Goal: Information Seeking & Learning: Learn about a topic

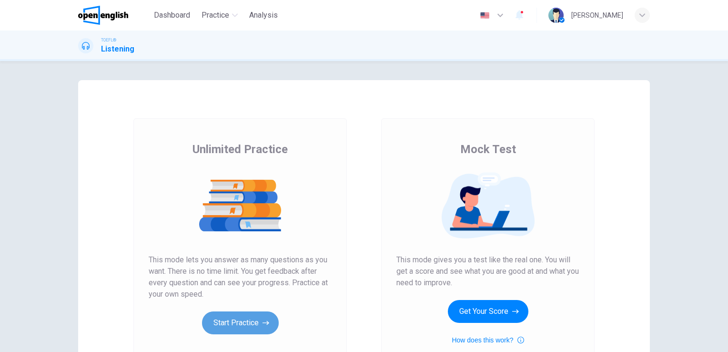
click at [237, 317] on button "Start Practice" at bounding box center [240, 322] width 77 height 23
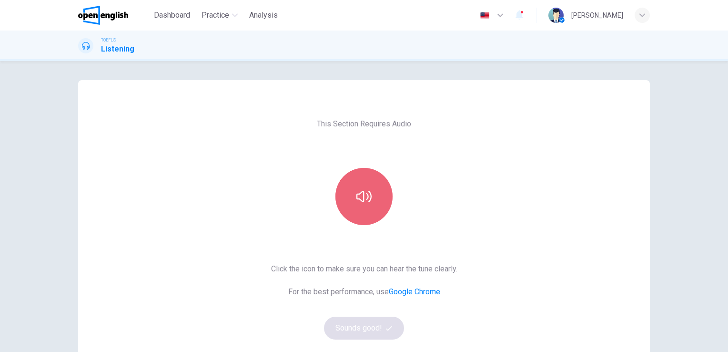
click at [360, 205] on button "button" at bounding box center [363, 196] width 57 height 57
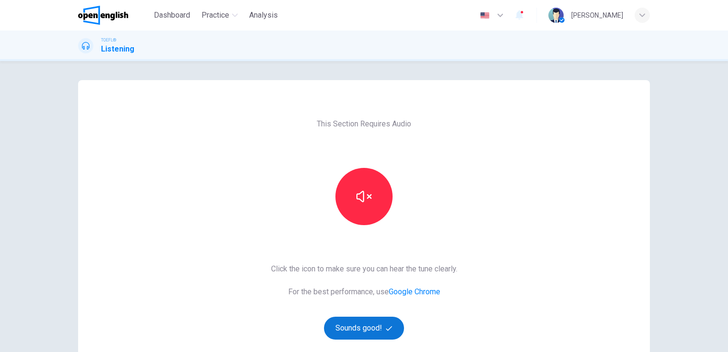
click at [370, 329] on button "Sounds good!" at bounding box center [364, 327] width 80 height 23
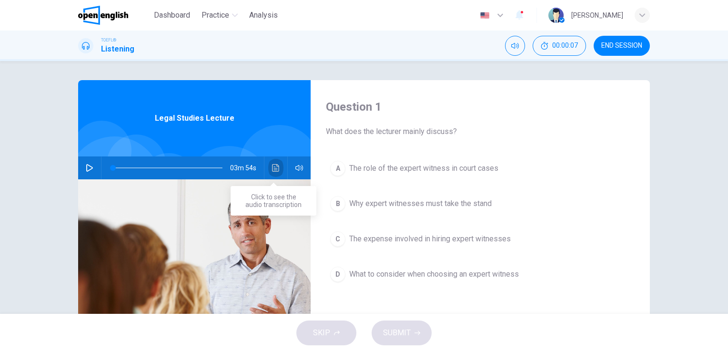
click at [273, 168] on icon "Click to see the audio transcription" at bounding box center [275, 168] width 7 height 8
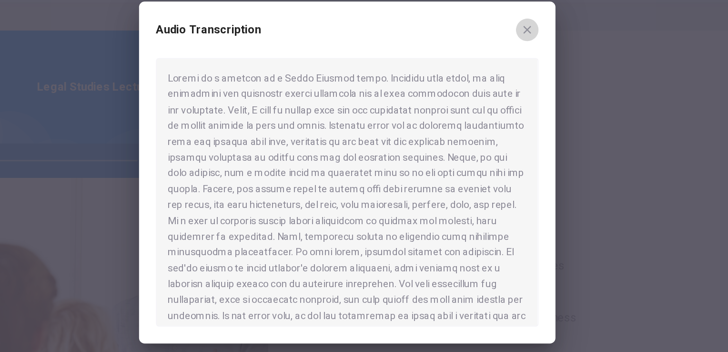
click at [486, 78] on icon "button" at bounding box center [486, 80] width 8 height 8
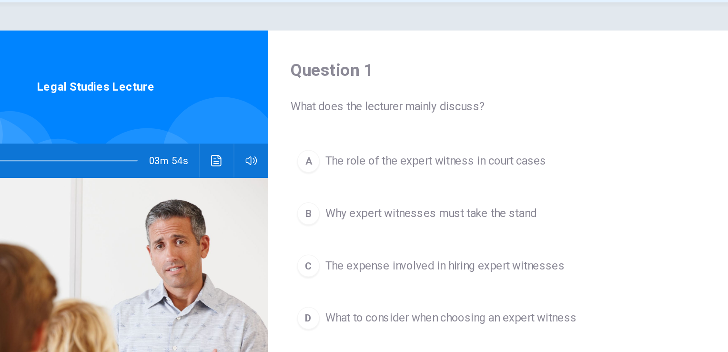
drag, startPoint x: 331, startPoint y: 140, endPoint x: 283, endPoint y: 152, distance: 49.0
click at [283, 152] on div "Question 1 What does the lecturer mainly discuss? A The role of the expert witn…" at bounding box center [364, 245] width 572 height 331
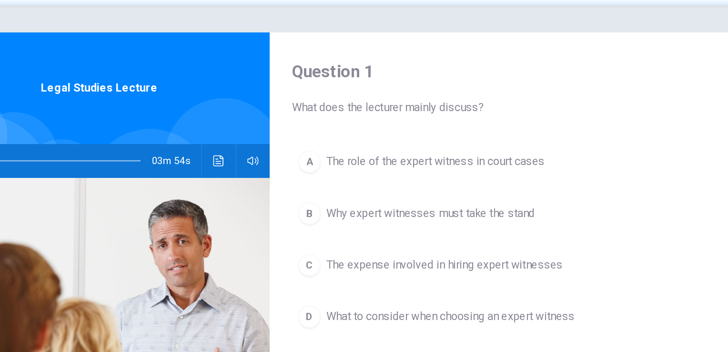
scroll to position [3, 0]
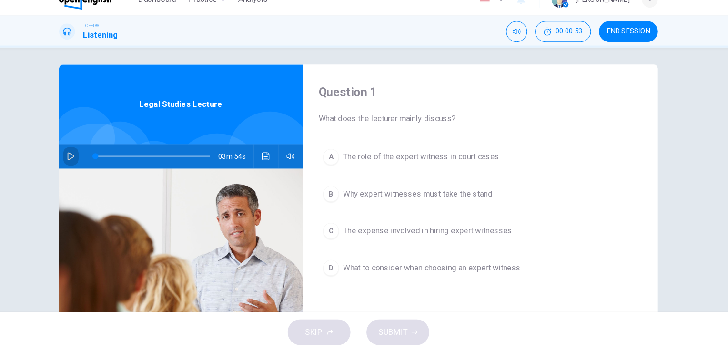
click at [86, 167] on icon "button" at bounding box center [90, 165] width 8 height 8
click at [272, 163] on icon "Click to see the audio transcription" at bounding box center [276, 165] width 8 height 8
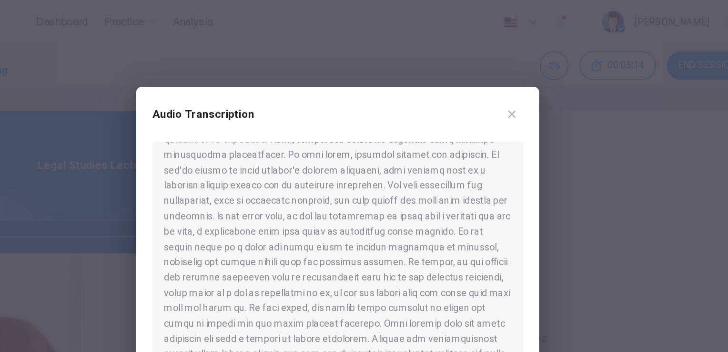
scroll to position [120, 0]
click at [417, 155] on div at bounding box center [364, 189] width 258 height 181
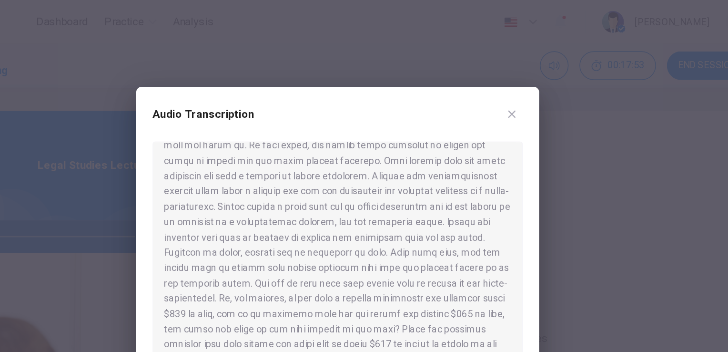
scroll to position [251, 0]
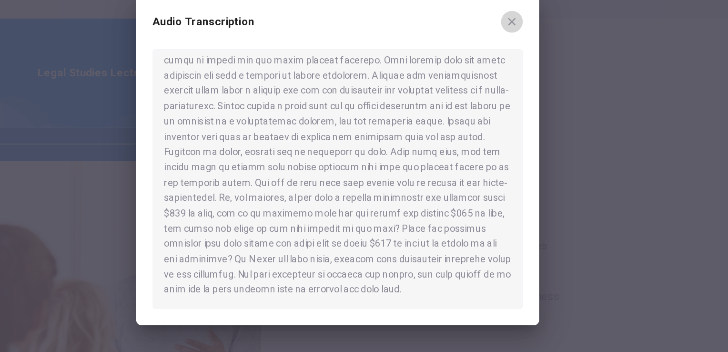
click at [486, 81] on icon "button" at bounding box center [486, 80] width 8 height 8
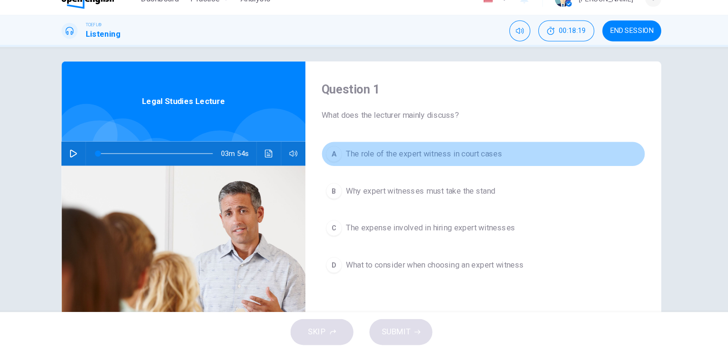
scroll to position [0, 0]
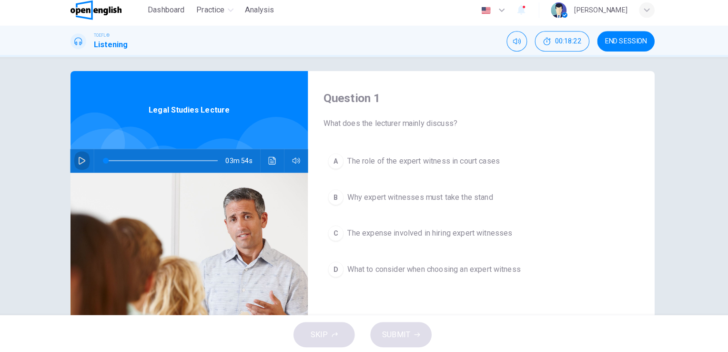
click at [86, 164] on icon "button" at bounding box center [90, 163] width 8 height 8
click at [273, 163] on icon "Click to see the audio transcription" at bounding box center [276, 163] width 8 height 8
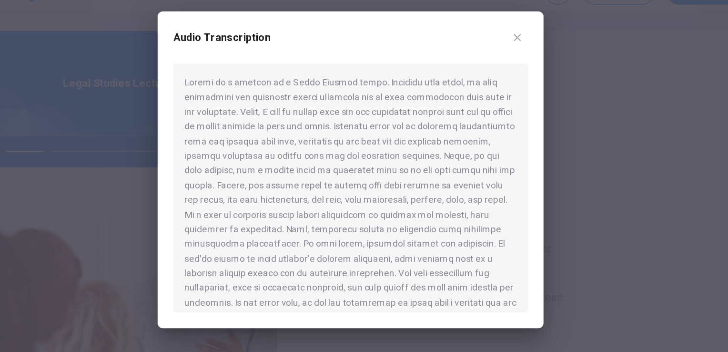
click at [205, 144] on div at bounding box center [364, 176] width 728 height 352
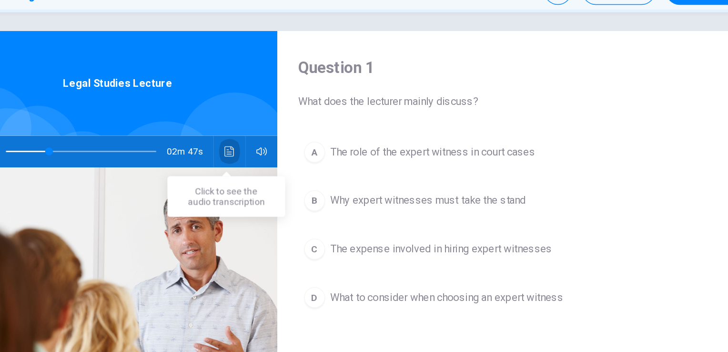
click at [272, 161] on icon "Click to see the audio transcription" at bounding box center [276, 163] width 8 height 8
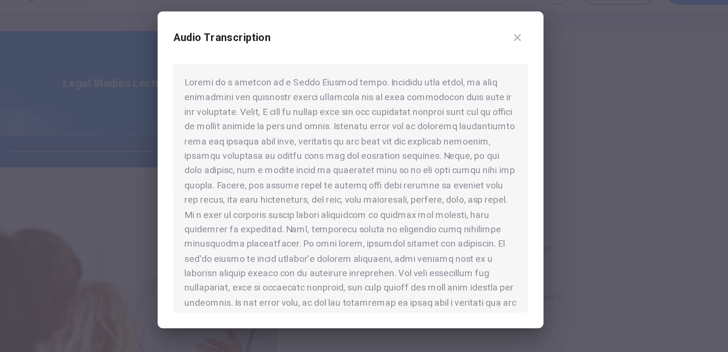
click at [138, 81] on div at bounding box center [364, 176] width 728 height 352
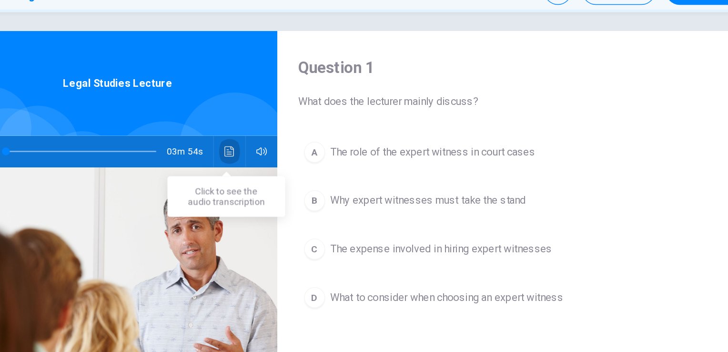
click at [272, 162] on icon "Click to see the audio transcription" at bounding box center [276, 163] width 8 height 8
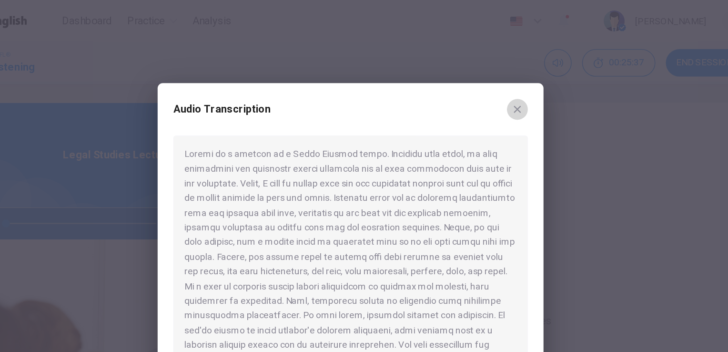
click at [485, 80] on icon "button" at bounding box center [485, 79] width 5 height 5
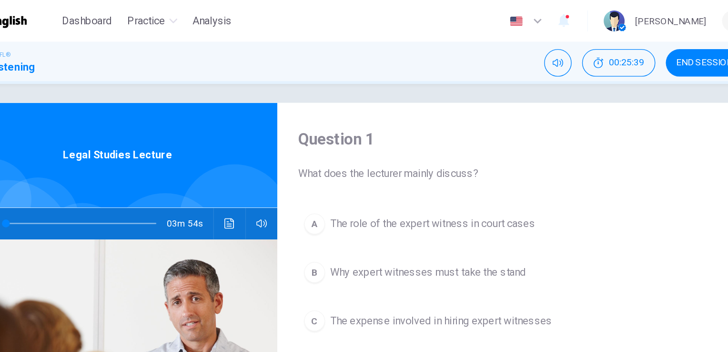
scroll to position [6, 0]
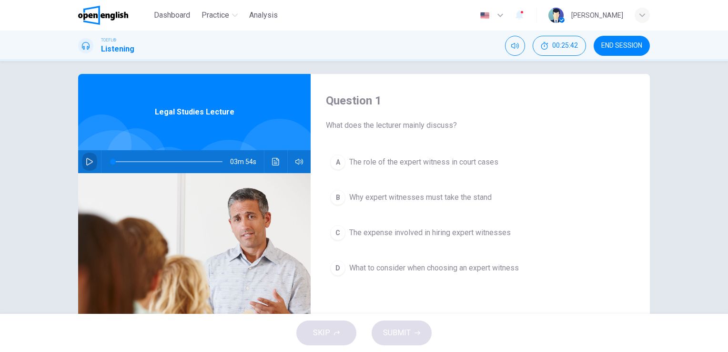
click at [86, 160] on icon "button" at bounding box center [90, 162] width 8 height 8
click at [272, 159] on icon "Click to see the audio transcription" at bounding box center [276, 162] width 8 height 8
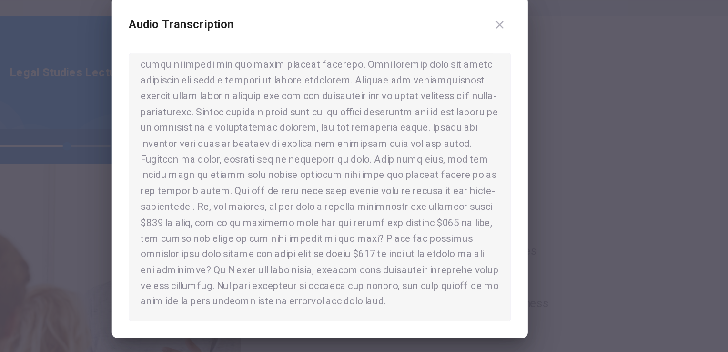
scroll to position [243, 0]
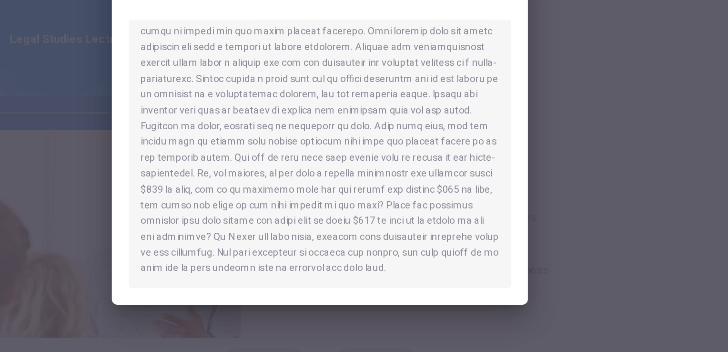
click at [494, 173] on div "Audio Transcription" at bounding box center [363, 176] width 281 height 231
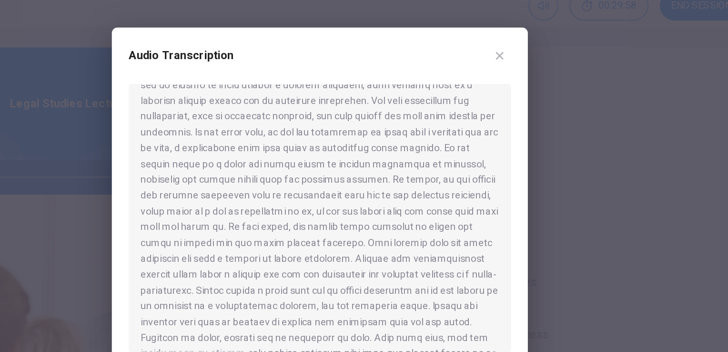
scroll to position [137, 0]
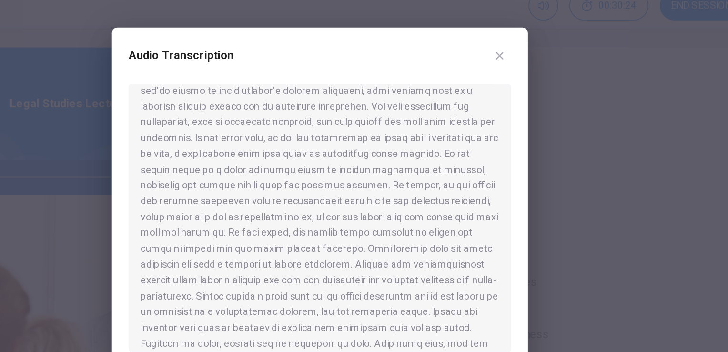
click at [170, 72] on div at bounding box center [364, 176] width 728 height 352
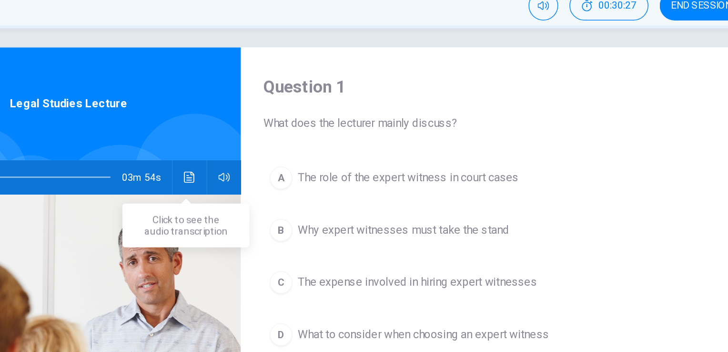
drag, startPoint x: 281, startPoint y: 175, endPoint x: 273, endPoint y: 162, distance: 15.0
click at [273, 162] on div "Legal Studies Lecture 03m 54s" at bounding box center [194, 239] width 233 height 331
click at [273, 162] on icon "Click to see the audio transcription" at bounding box center [276, 162] width 8 height 8
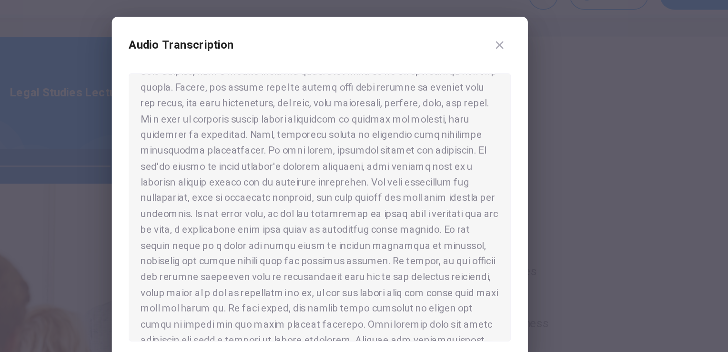
scroll to position [80, 0]
click at [486, 82] on icon "button" at bounding box center [486, 80] width 8 height 8
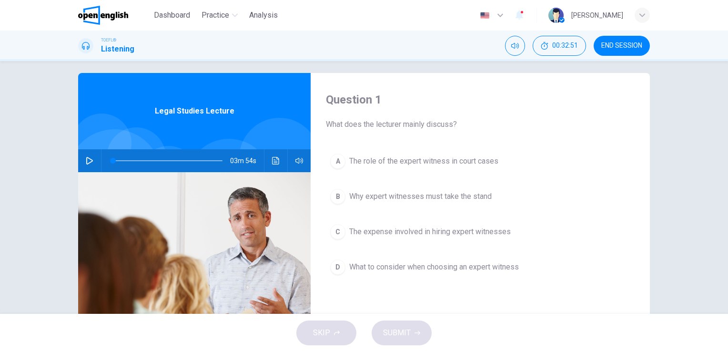
scroll to position [0, 0]
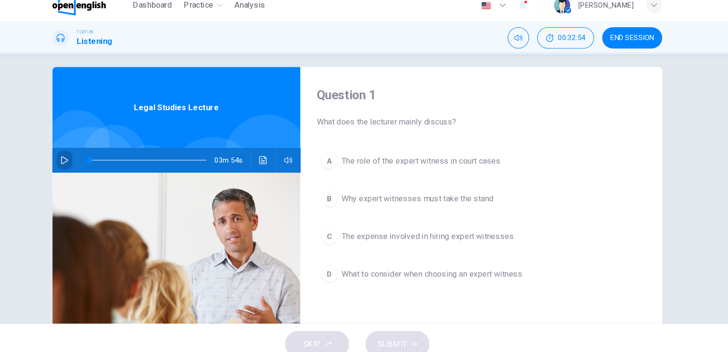
click at [86, 161] on icon "button" at bounding box center [90, 161] width 8 height 8
click at [86, 159] on icon "button" at bounding box center [90, 161] width 8 height 8
click at [272, 162] on icon "Click to see the audio transcription" at bounding box center [276, 161] width 8 height 8
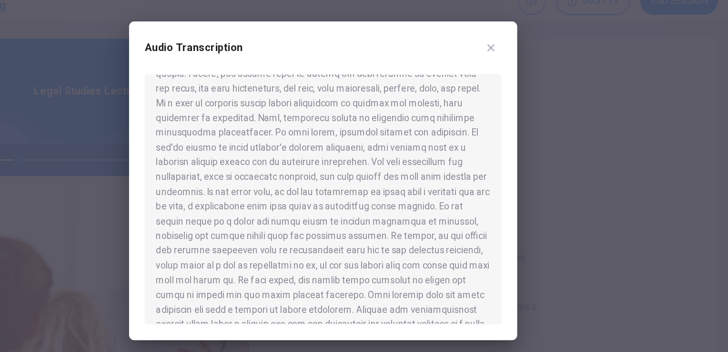
scroll to position [86, 0]
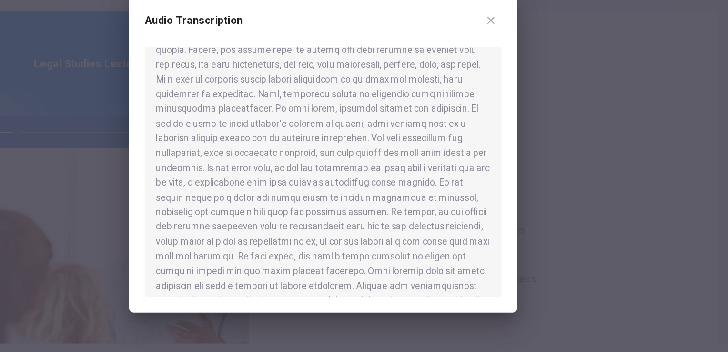
click at [494, 114] on div "Audio Transcription" at bounding box center [363, 176] width 281 height 231
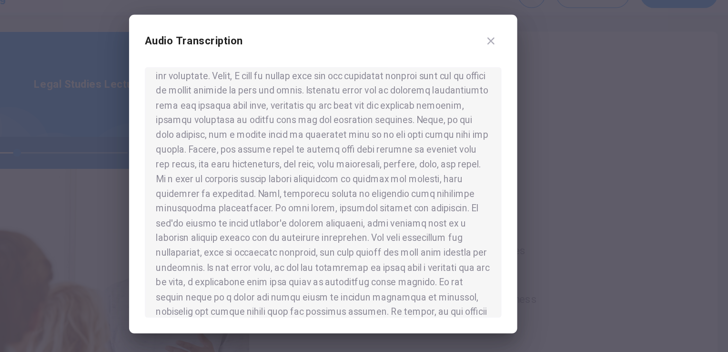
scroll to position [0, 0]
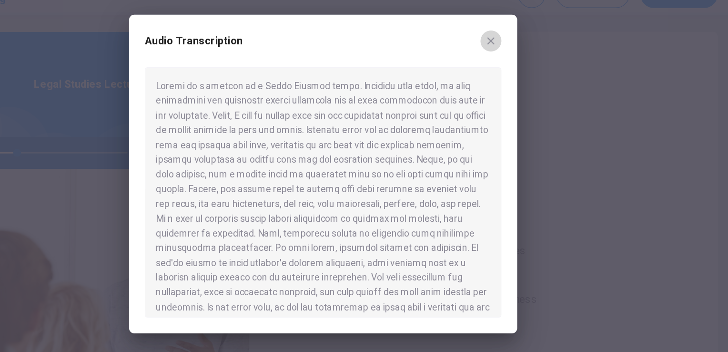
click at [486, 81] on icon "button" at bounding box center [486, 80] width 8 height 8
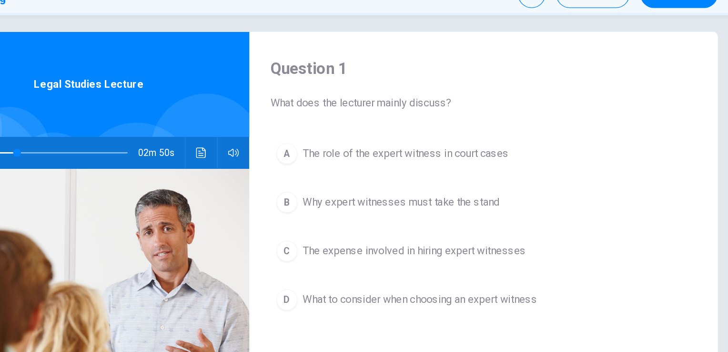
scroll to position [8, 0]
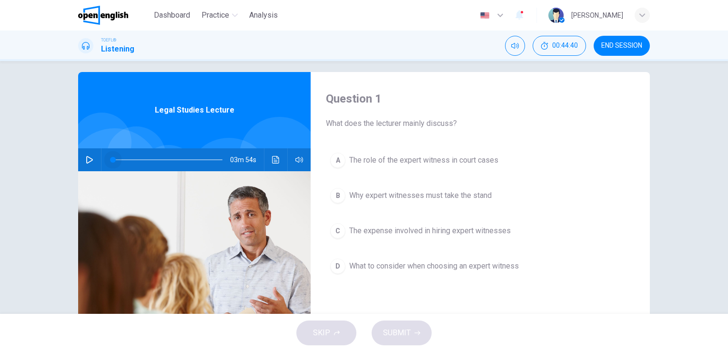
click at [113, 161] on span at bounding box center [168, 159] width 110 height 13
click at [86, 160] on icon "button" at bounding box center [89, 160] width 7 height 8
type input "*"
click at [383, 161] on span "The role of the expert witness in court cases" at bounding box center [423, 159] width 149 height 11
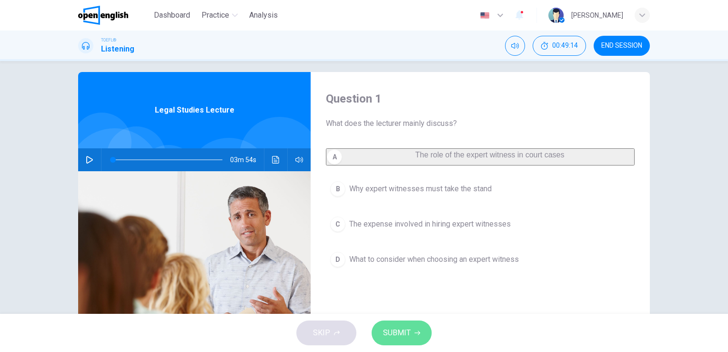
click at [400, 328] on span "SUBMIT" at bounding box center [397, 332] width 28 height 13
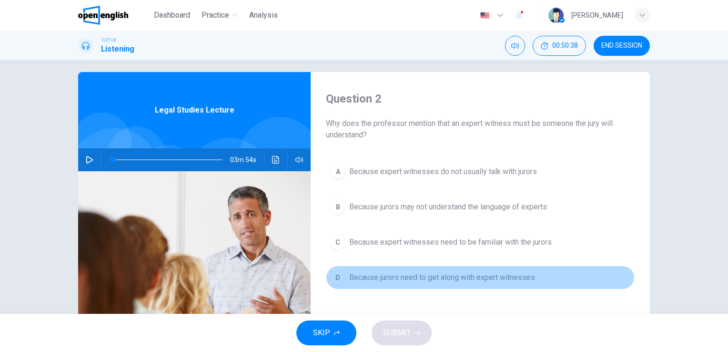
click at [387, 275] on span "Because jurors need to get along with expert witnesses" at bounding box center [442, 277] width 186 height 11
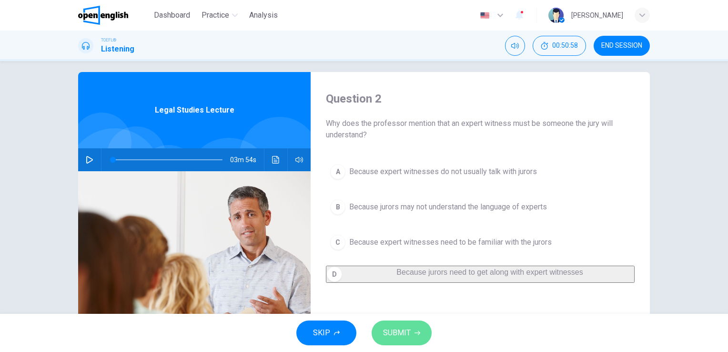
click at [419, 331] on icon "button" at bounding box center [418, 333] width 6 height 6
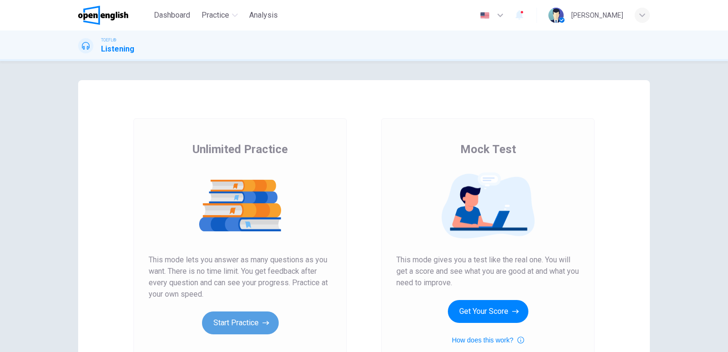
click at [253, 321] on button "Start Practice" at bounding box center [240, 322] width 77 height 23
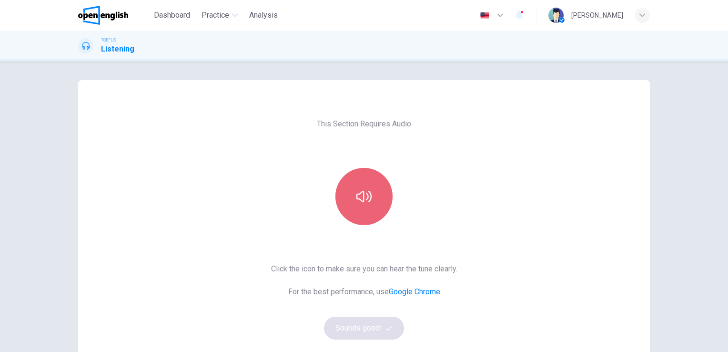
click at [377, 187] on button "button" at bounding box center [363, 196] width 57 height 57
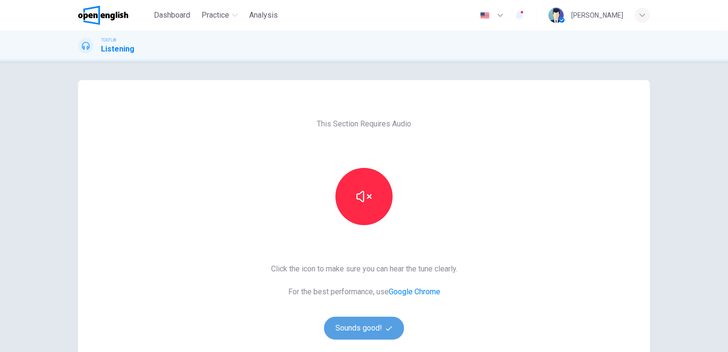
click at [366, 325] on button "Sounds good!" at bounding box center [364, 327] width 80 height 23
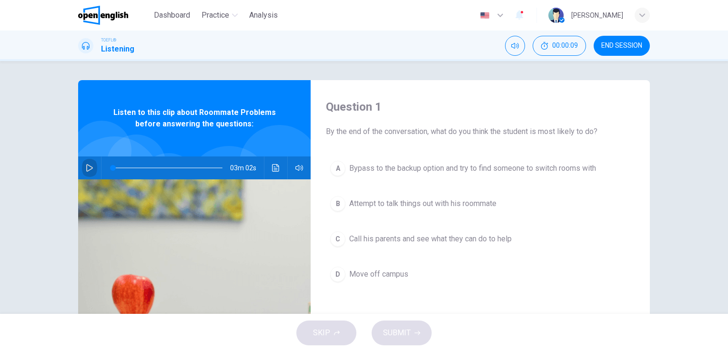
click at [87, 165] on icon "button" at bounding box center [90, 168] width 8 height 8
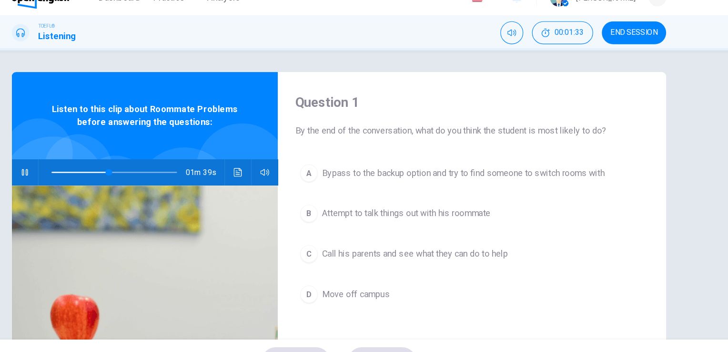
type input "**"
